Goal: Task Accomplishment & Management: Manage account settings

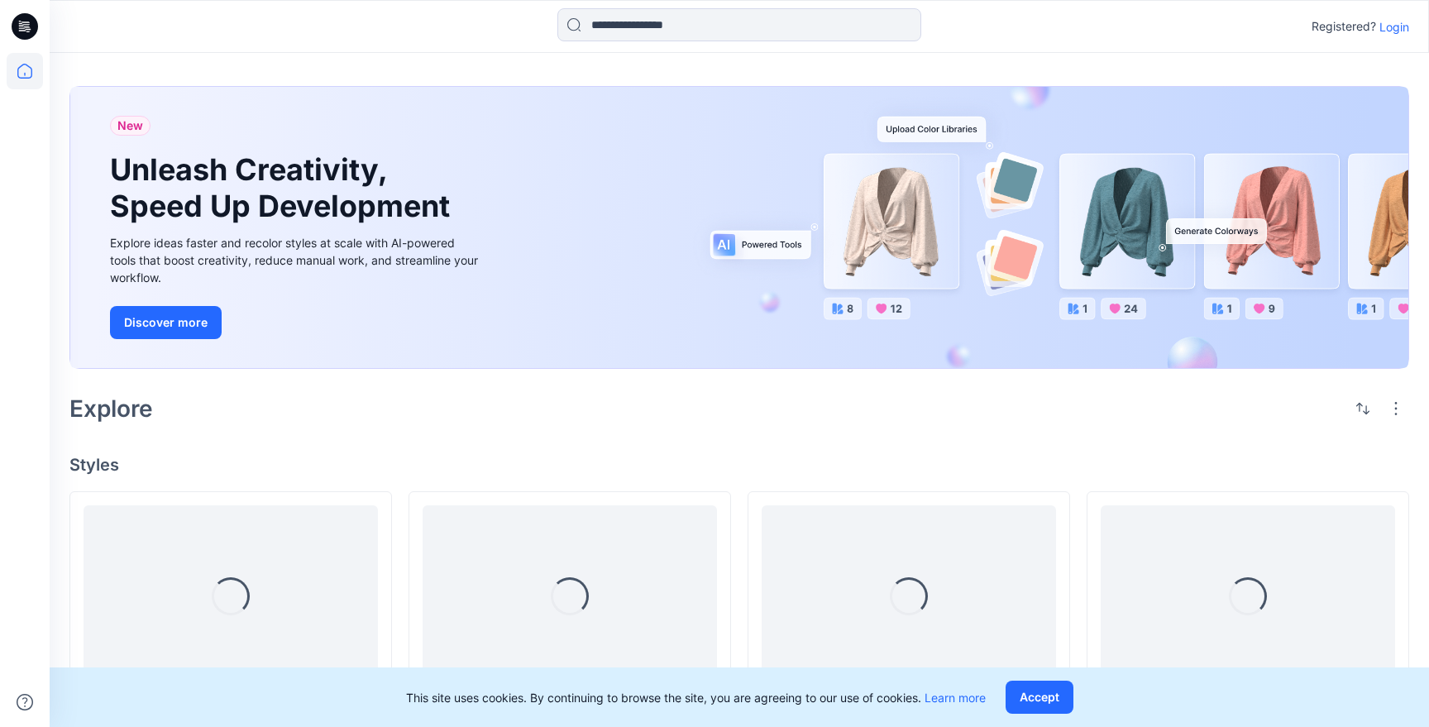
click at [1047, 694] on button "Accept" at bounding box center [1040, 697] width 68 height 33
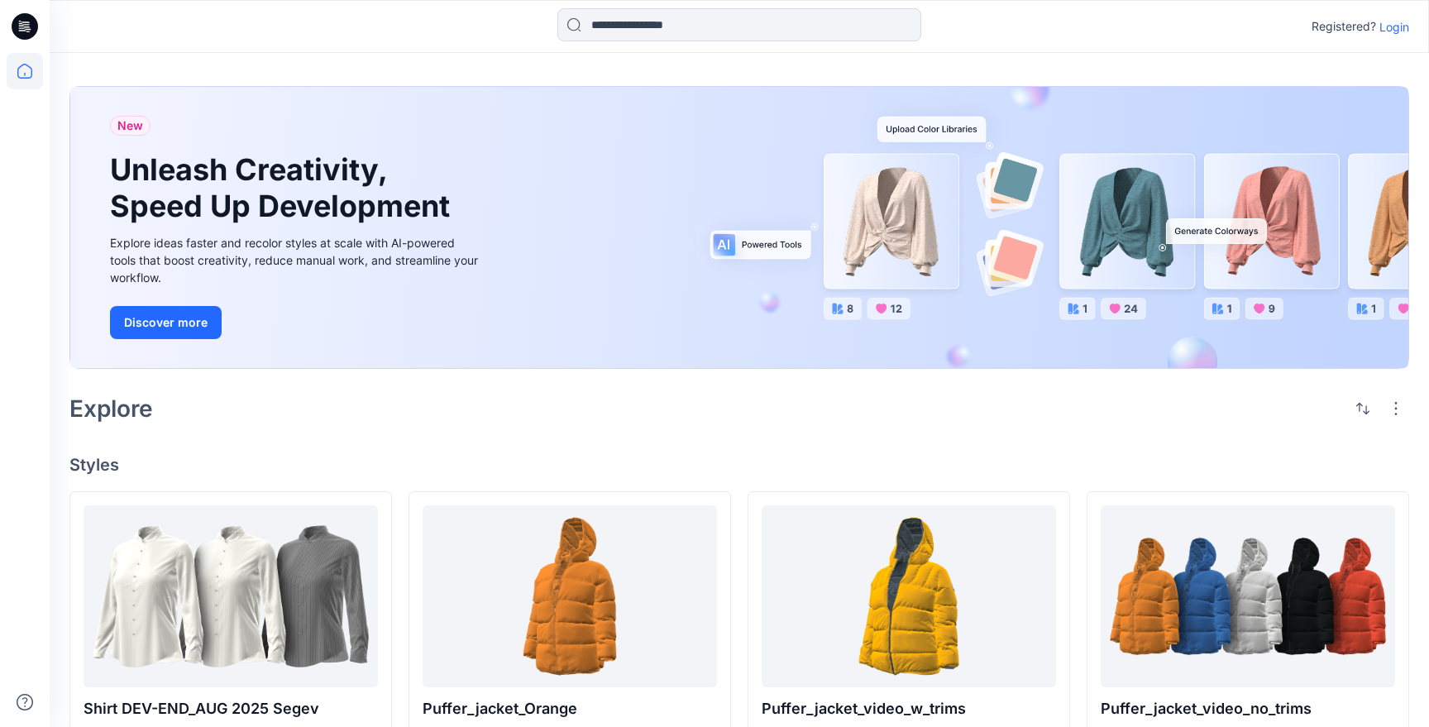
click at [1405, 27] on p "Login" at bounding box center [1395, 26] width 30 height 17
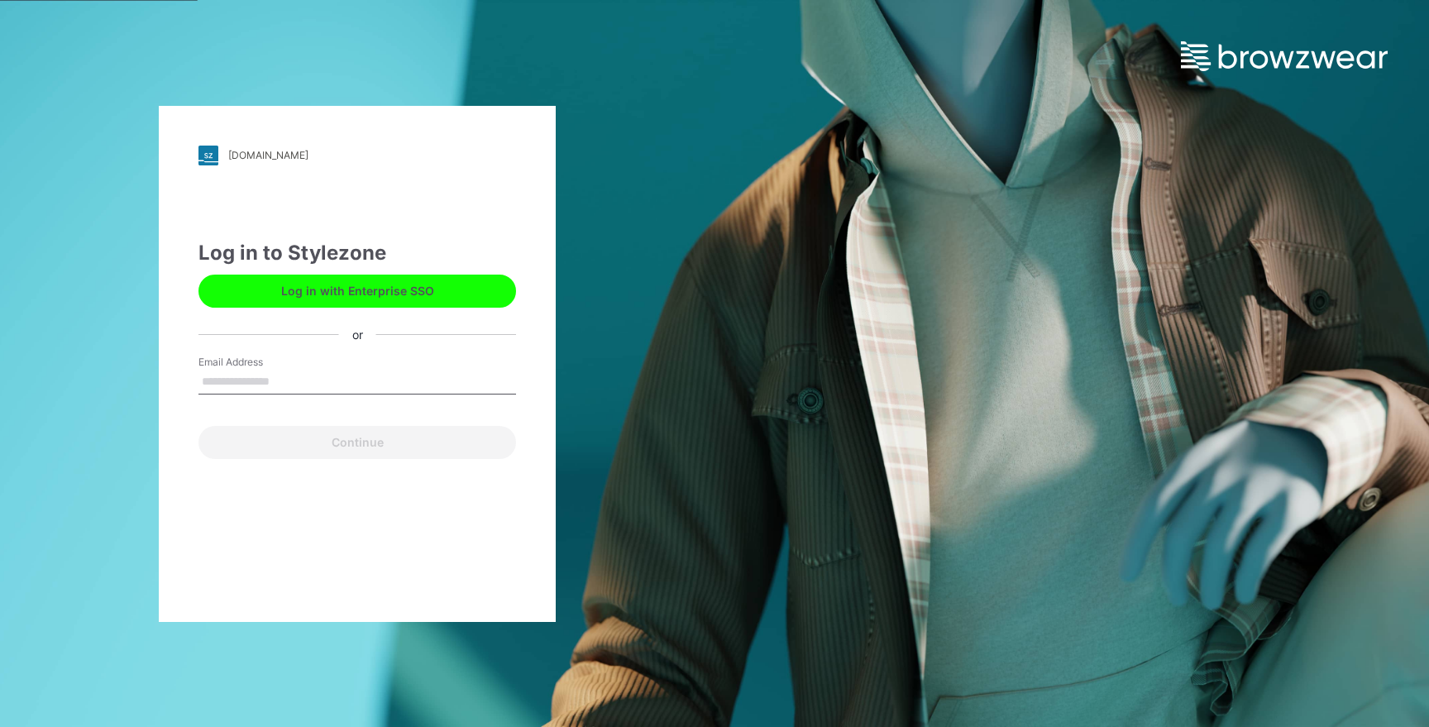
click at [332, 374] on input "Email Address" at bounding box center [358, 382] width 318 height 25
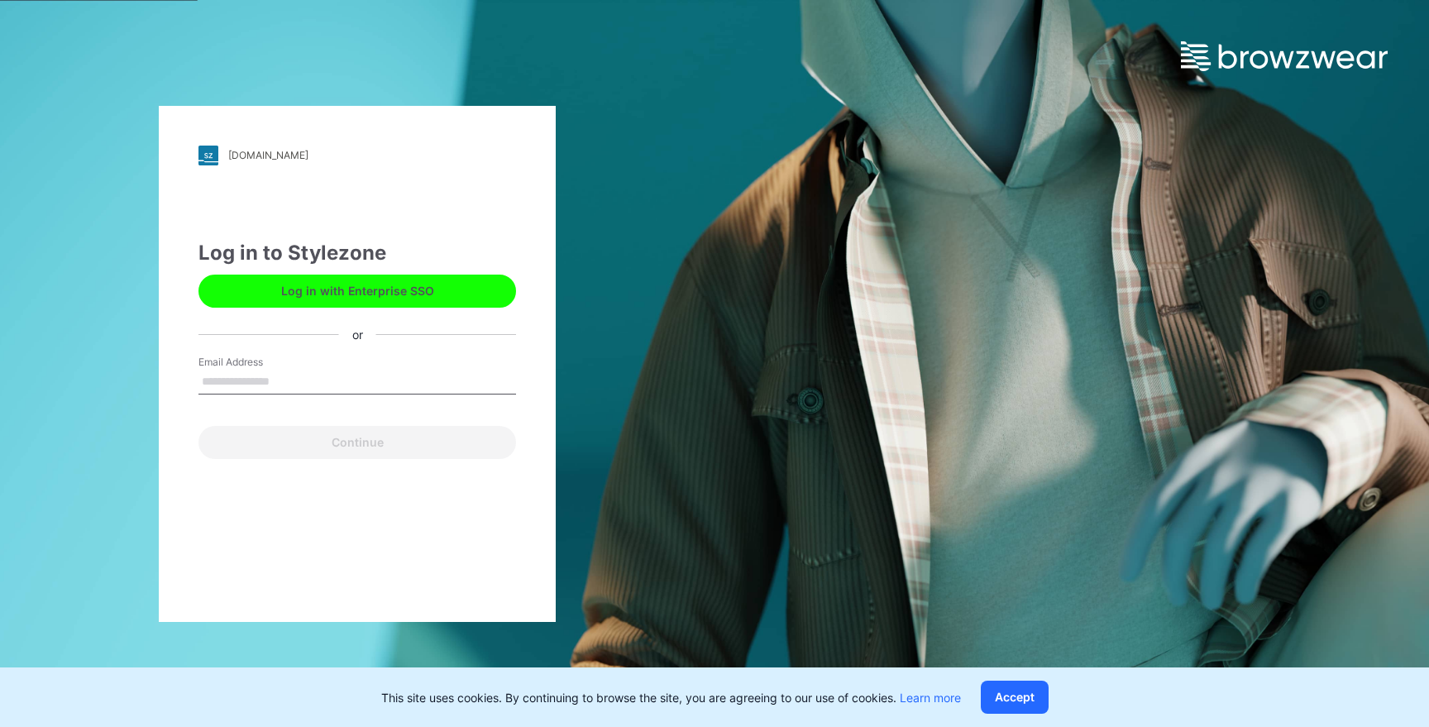
click at [237, 388] on input "Email Address" at bounding box center [358, 382] width 318 height 25
type input "**********"
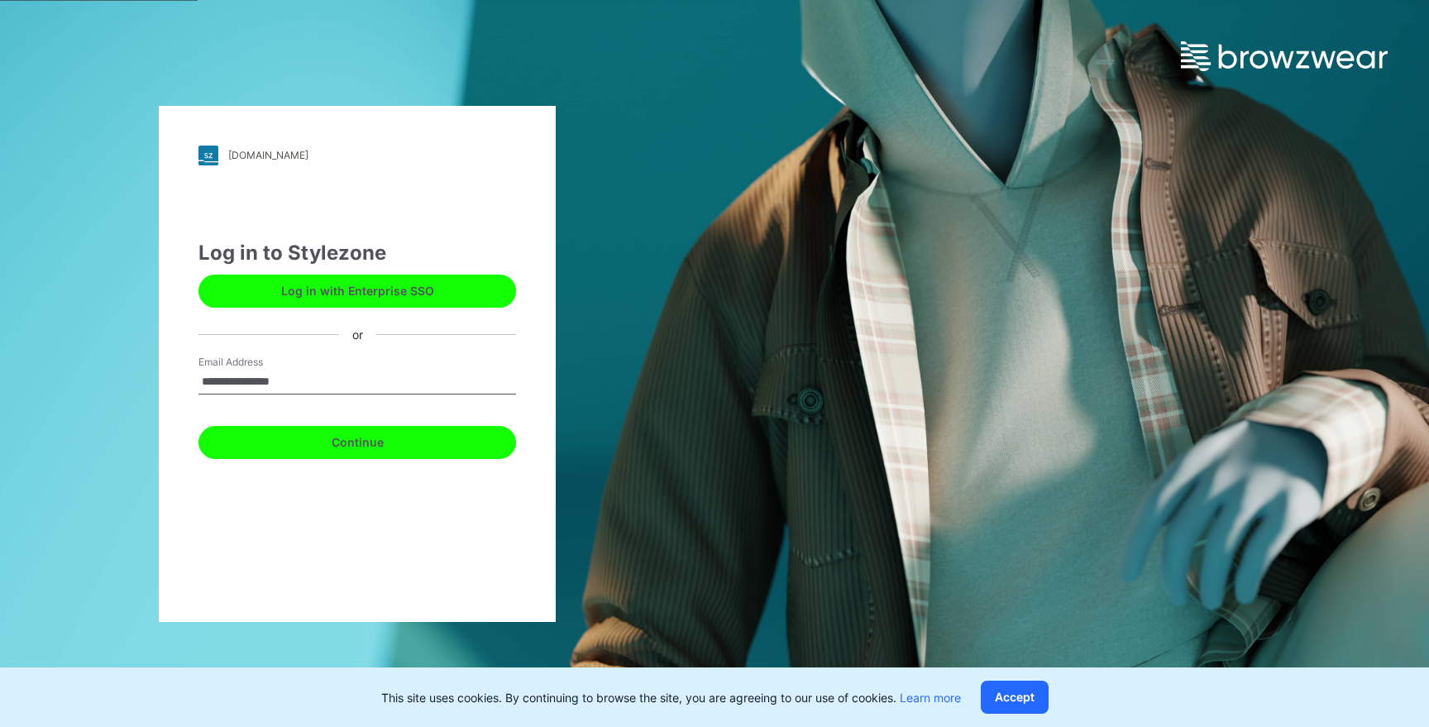
click at [355, 445] on button "Continue" at bounding box center [358, 442] width 318 height 33
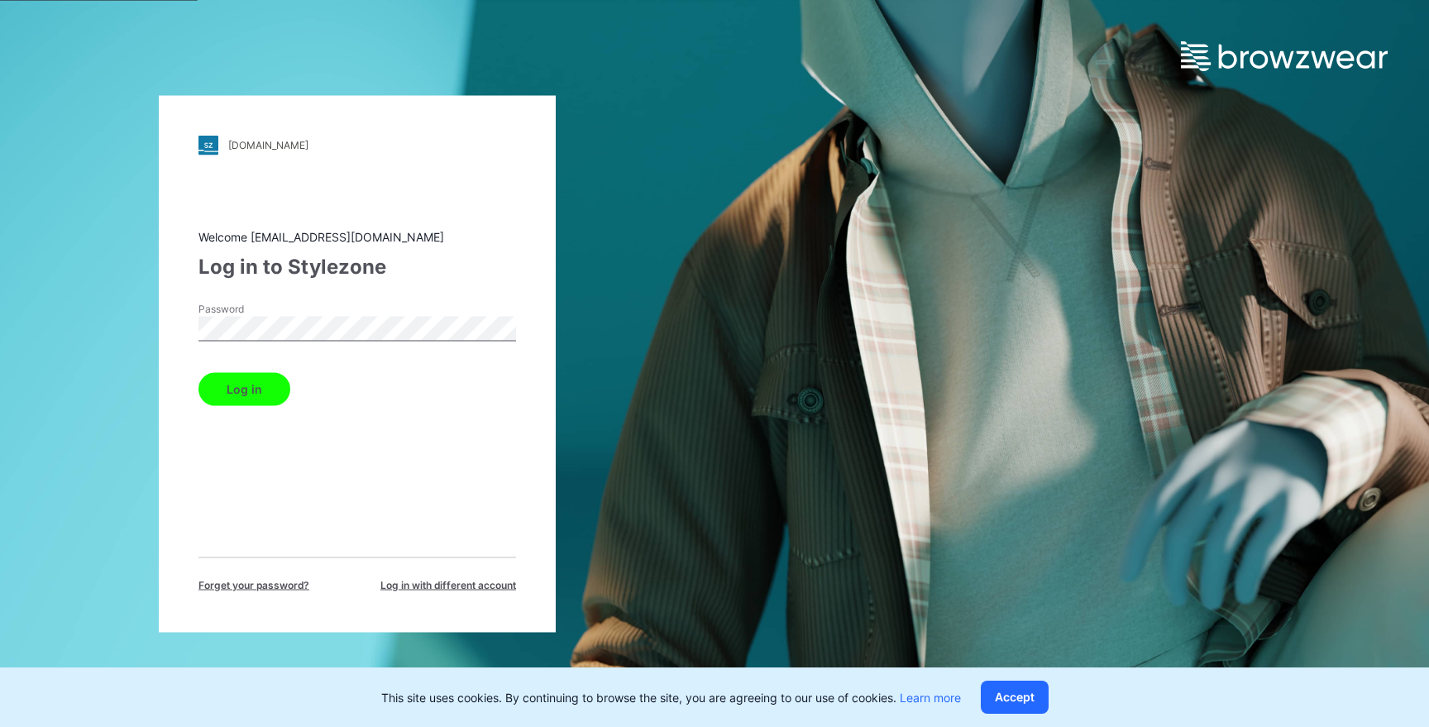
click at [230, 390] on button "Log in" at bounding box center [245, 388] width 92 height 33
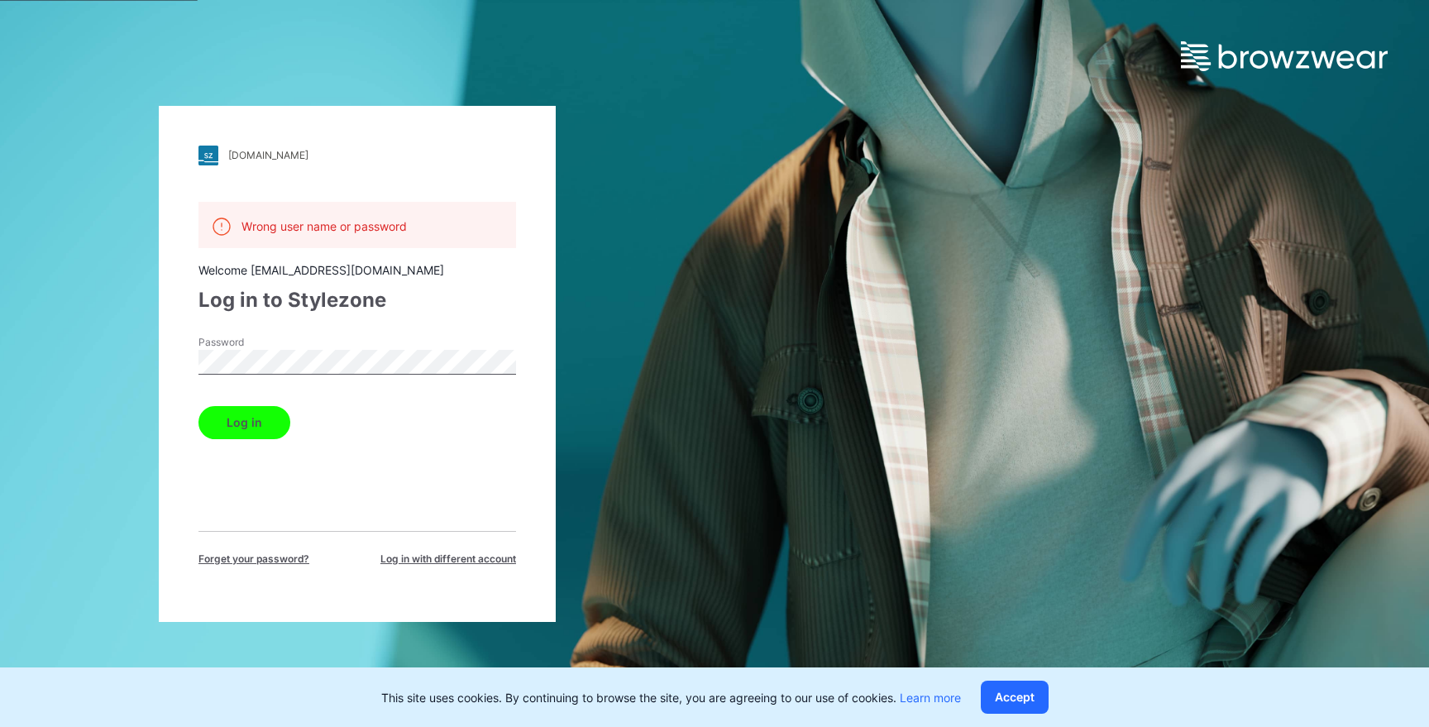
click at [275, 558] on span "Forget your password?" at bounding box center [254, 559] width 111 height 15
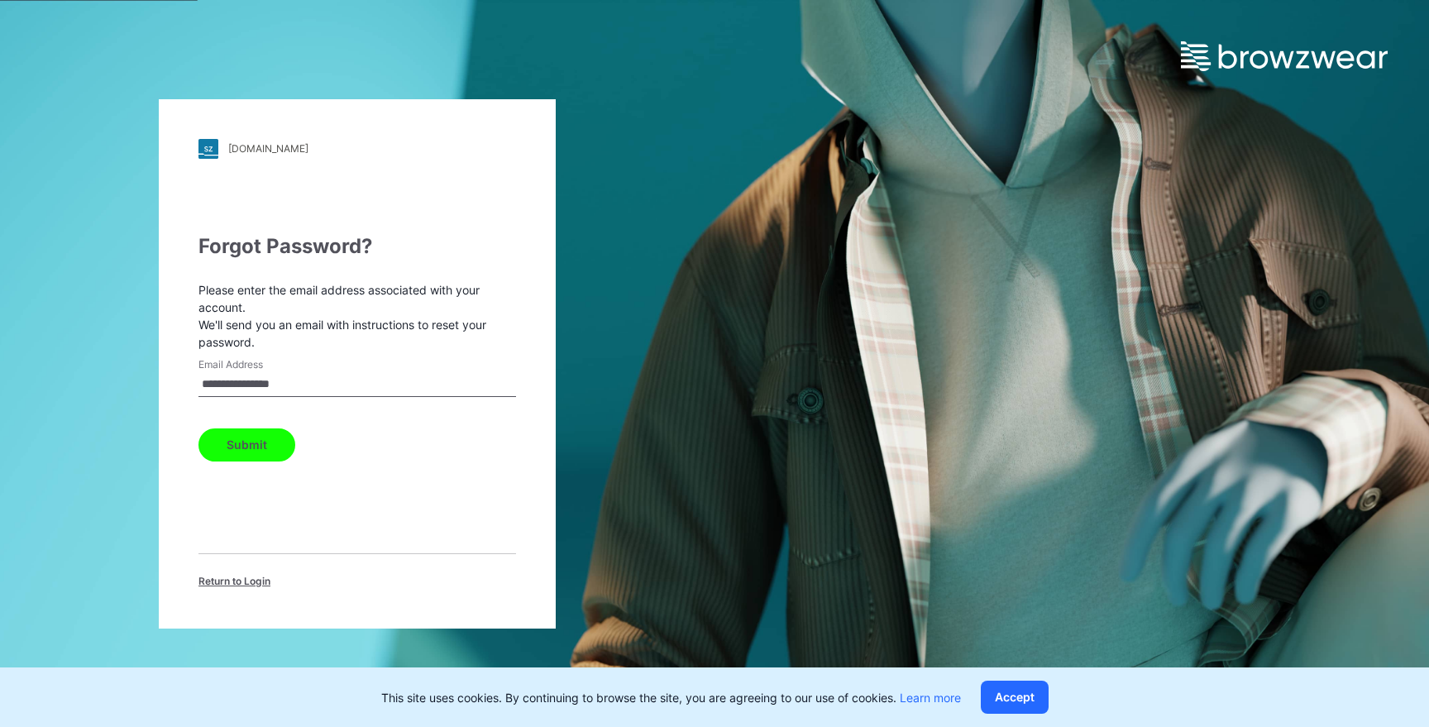
click at [265, 451] on button "Submit" at bounding box center [247, 444] width 97 height 33
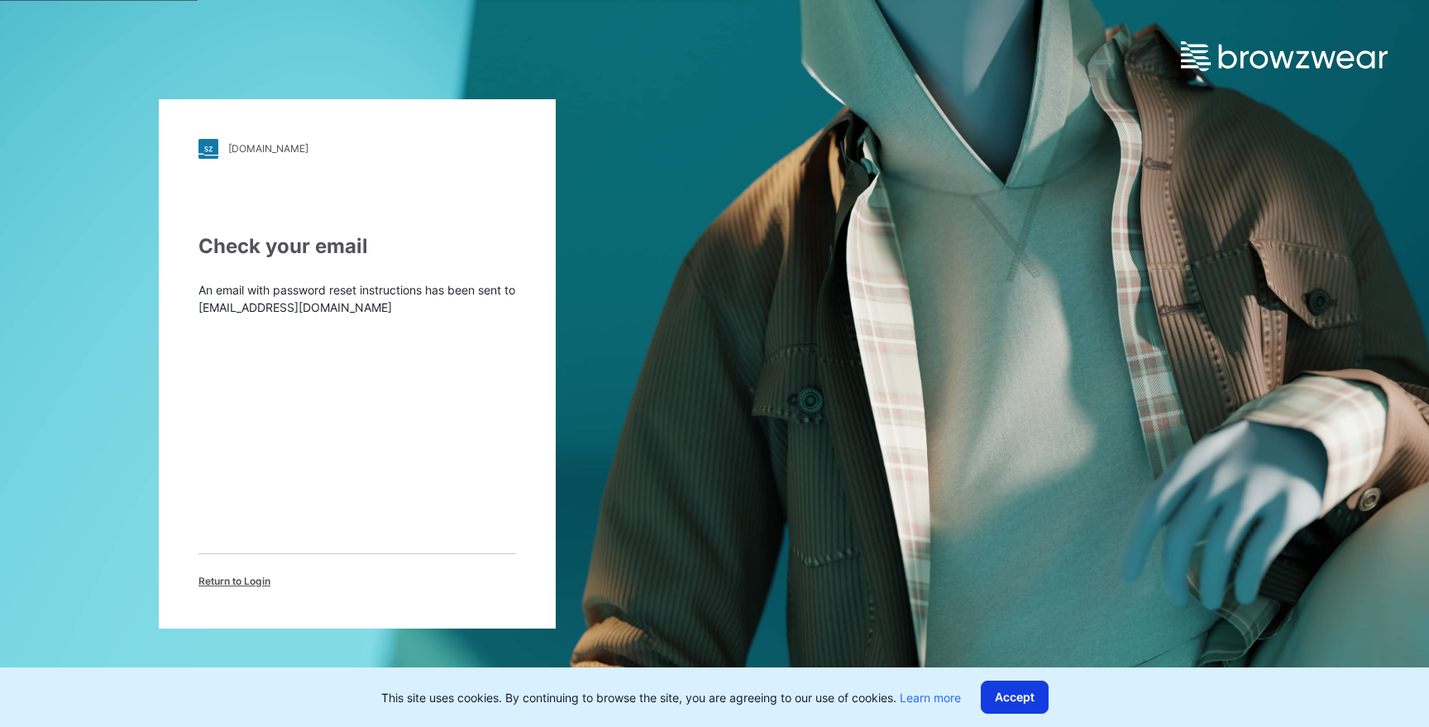
click at [1024, 689] on button "Accept" at bounding box center [1015, 697] width 68 height 33
